Goal: Task Accomplishment & Management: Manage account settings

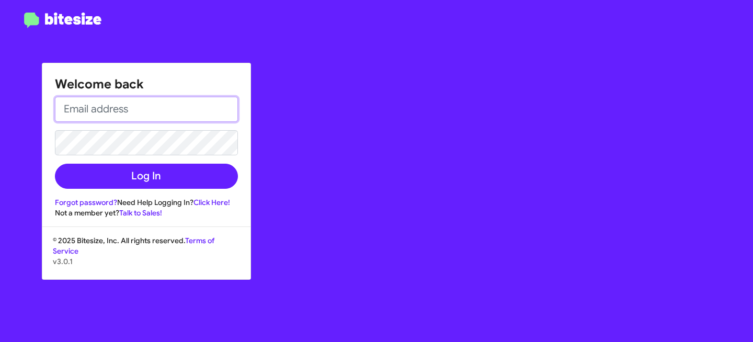
click at [125, 98] on input "email" at bounding box center [146, 109] width 183 height 25
type input "[EMAIL_ADDRESS][DOMAIN_NAME]"
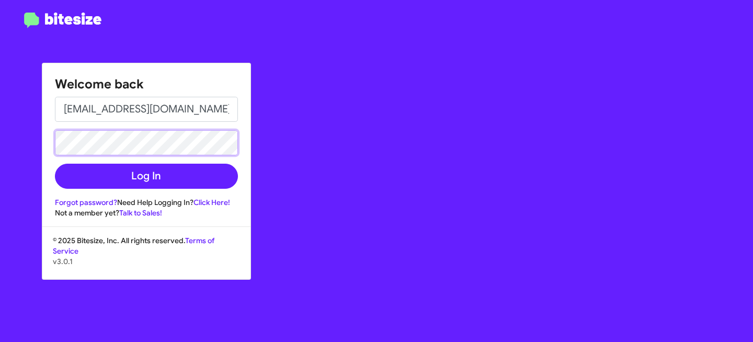
click at [55, 164] on button "Log In" at bounding box center [146, 176] width 183 height 25
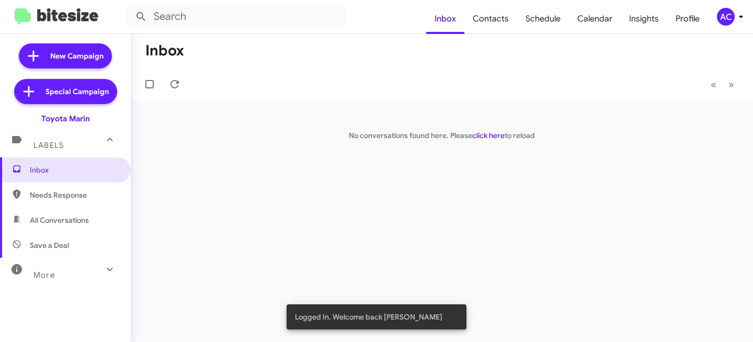
click at [722, 11] on div "AC" at bounding box center [726, 17] width 18 height 18
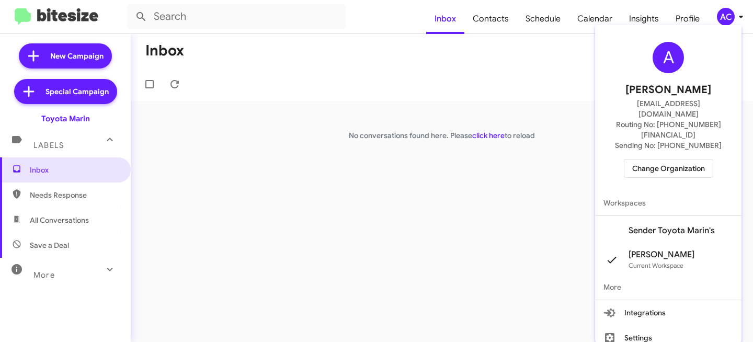
click at [674, 159] on span "Change Organization" at bounding box center [668, 168] width 73 height 18
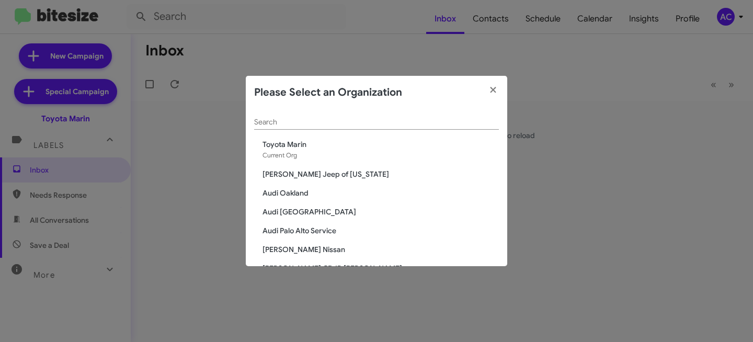
click at [303, 175] on span "[PERSON_NAME] Jeep of [US_STATE]" at bounding box center [380, 174] width 236 height 10
